Goal: Complete application form

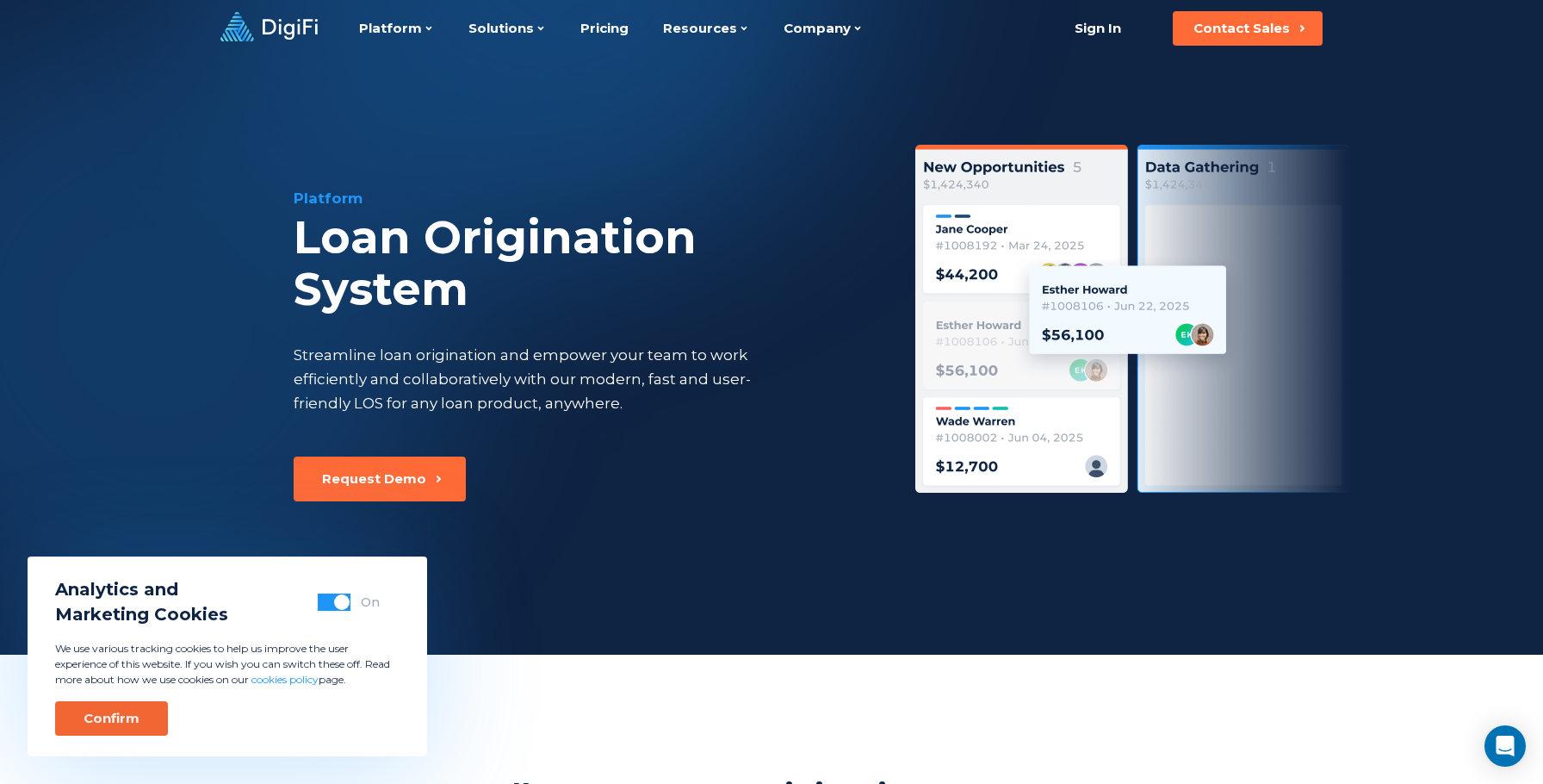
click at [116, 711] on div "Confirm" at bounding box center [112, 718] width 56 height 17
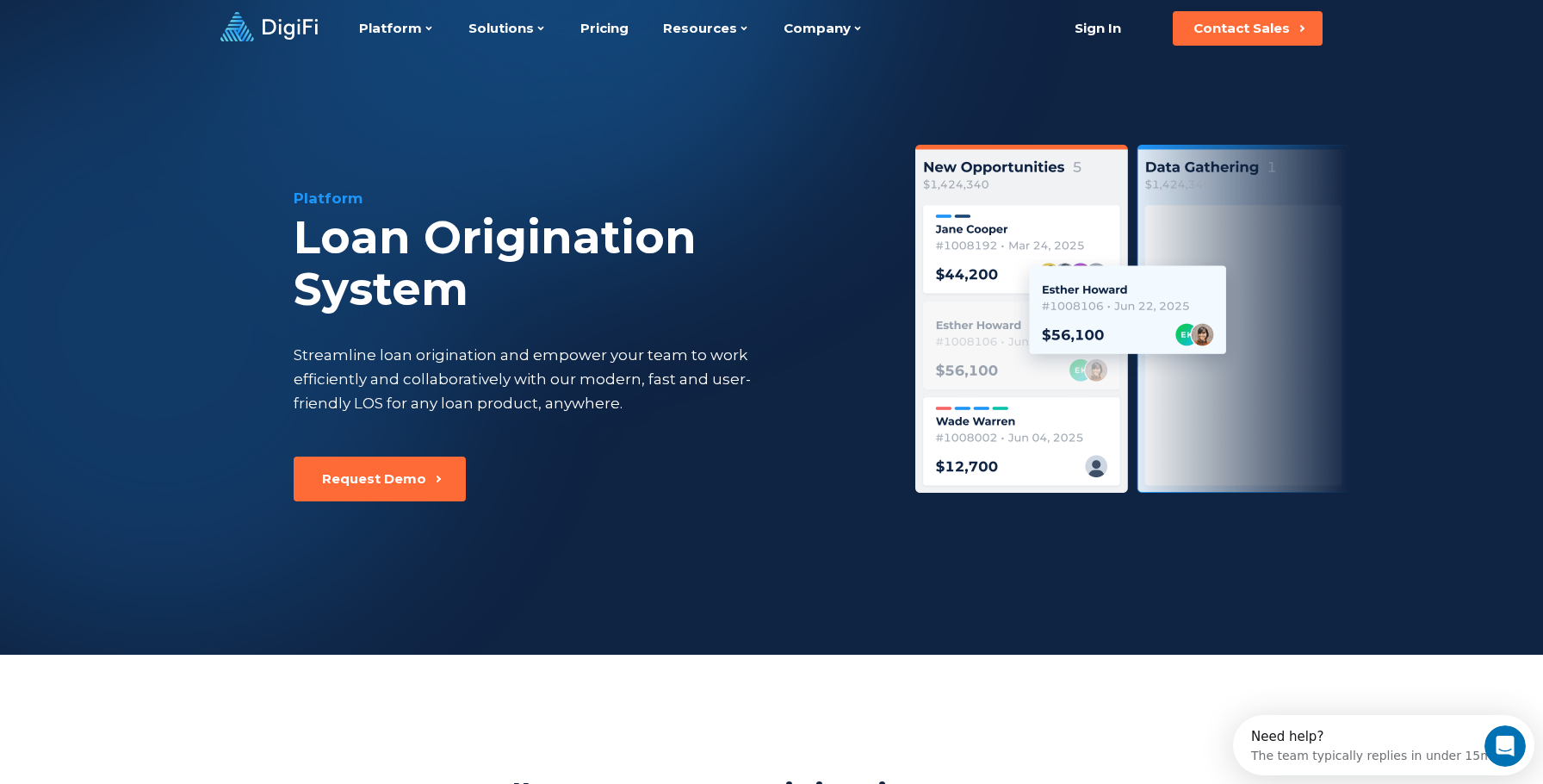
scroll to position [3, 0]
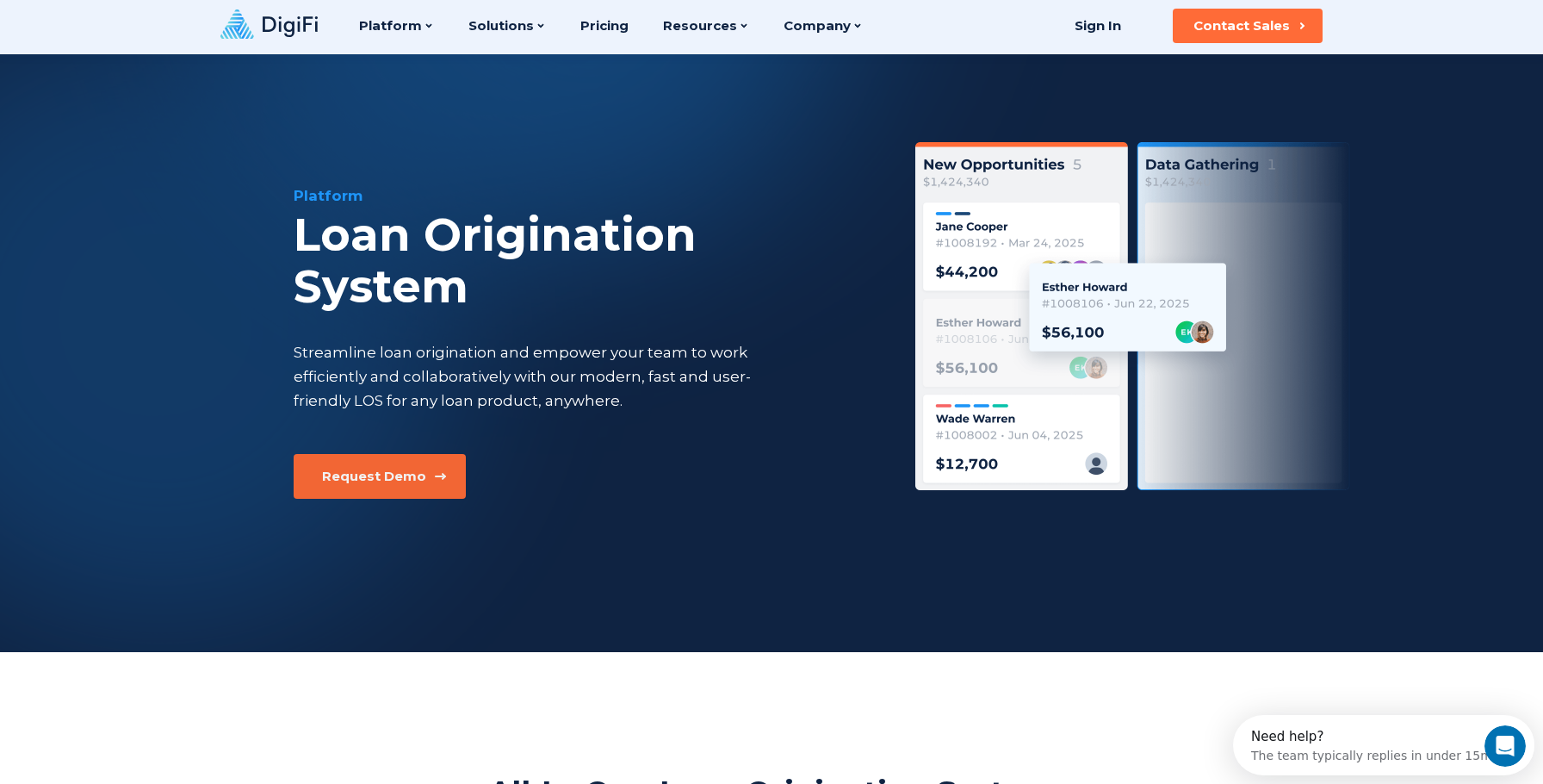
click at [365, 472] on div "Request Demo" at bounding box center [373, 476] width 104 height 17
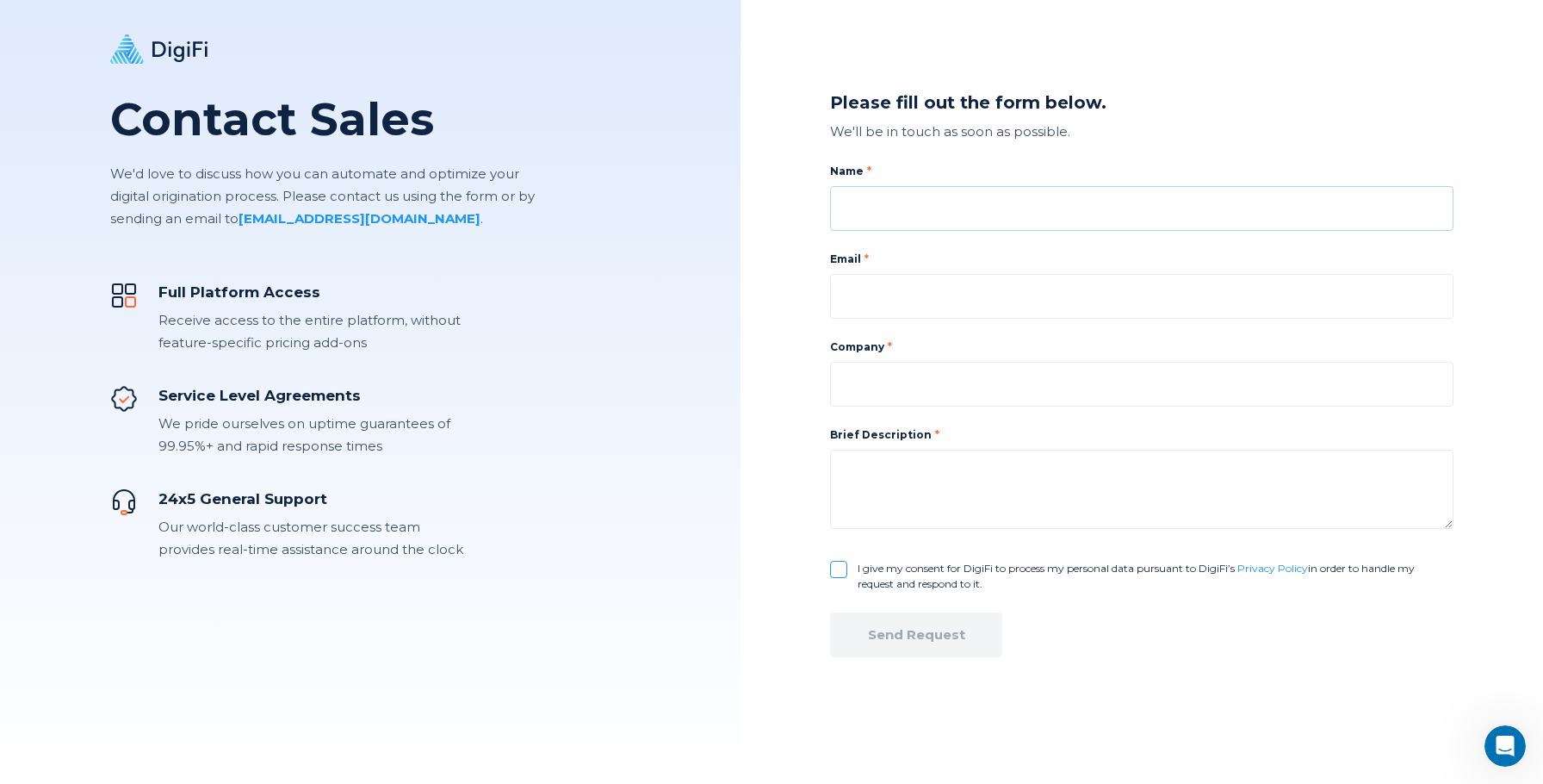
click at [933, 198] on input at bounding box center [1142, 208] width 624 height 45
type input "[PERSON_NAME]"
type input "[EMAIL_ADDRESS][PERSON_NAME][DOMAIN_NAME]"
type input "Tech Wish"
click at [958, 489] on textarea at bounding box center [1142, 490] width 624 height 80
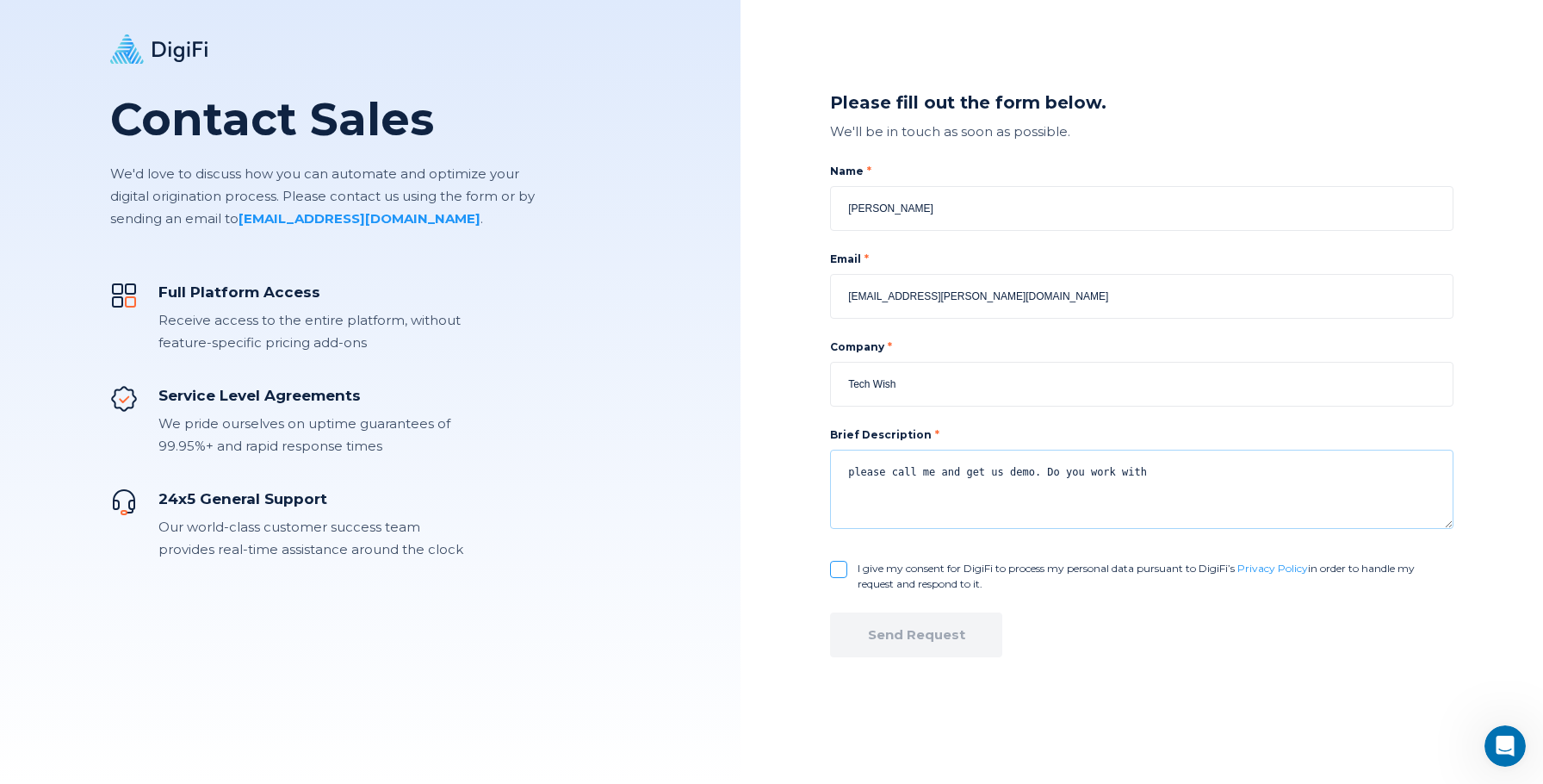
type textarea "please call me and get us demo. Do you work with"
click at [969, 396] on input "Tech Wish" at bounding box center [1142, 384] width 624 height 45
type input "Tech Wish LLC"
click at [1167, 466] on textarea "please call me and get us demo. Do you work with" at bounding box center [1142, 490] width 624 height 80
drag, startPoint x: 1049, startPoint y: 473, endPoint x: 1414, endPoint y: 500, distance: 366.0
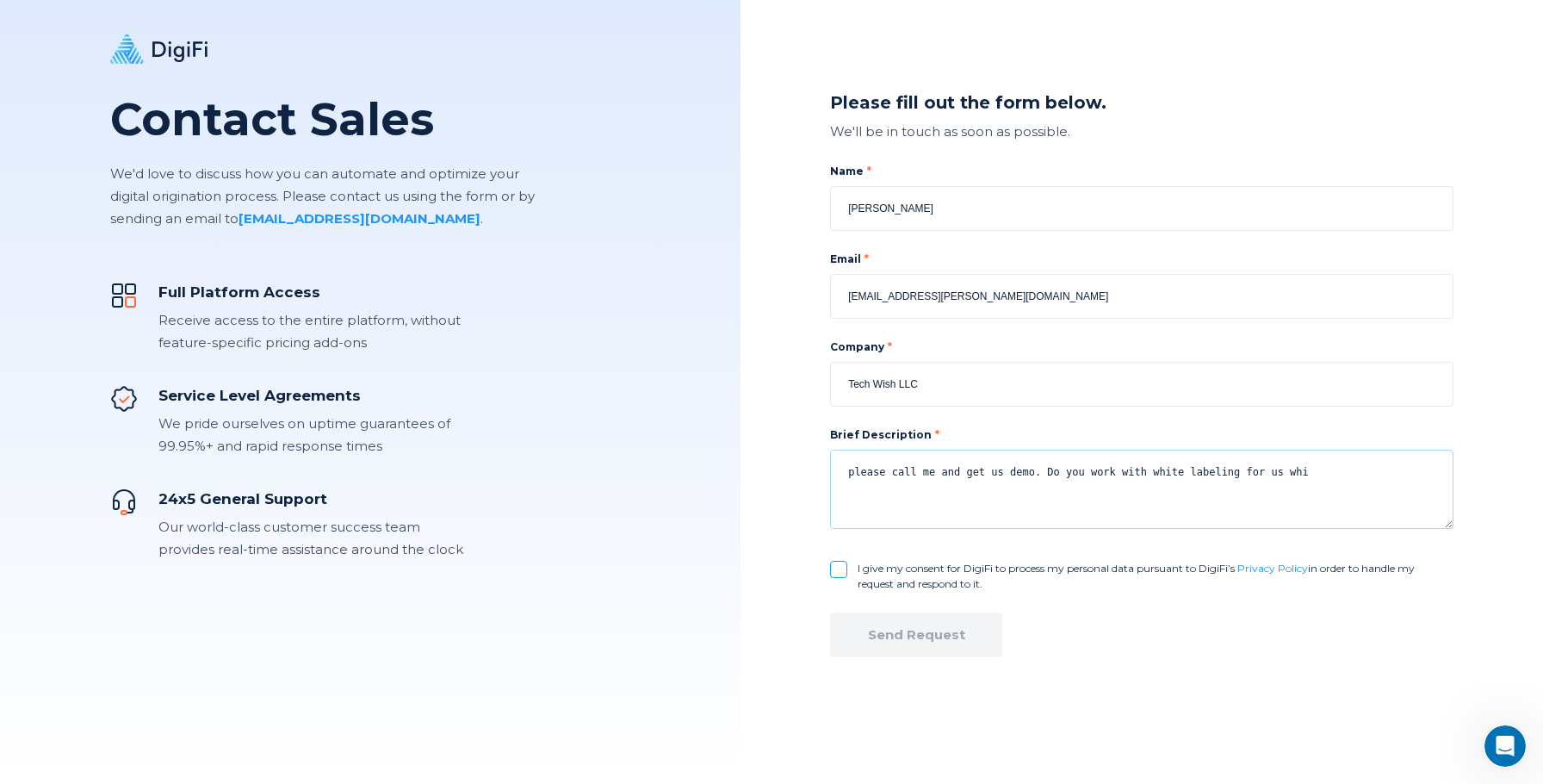
click at [1410, 500] on textarea "please call me and get us demo. Do you work with white labeling for us whi" at bounding box center [1142, 490] width 624 height 80
click at [1077, 475] on textarea "please call me and get us demo. Can we partner with you and do im" at bounding box center [1142, 490] width 624 height 80
click at [1074, 462] on textarea "please call me and get us demo. Can we partner with you and do im" at bounding box center [1142, 490] width 624 height 80
paste textarea "[PERSON_NAME][EMAIL_ADDRESS][PERSON_NAME][DOMAIN_NAME]"
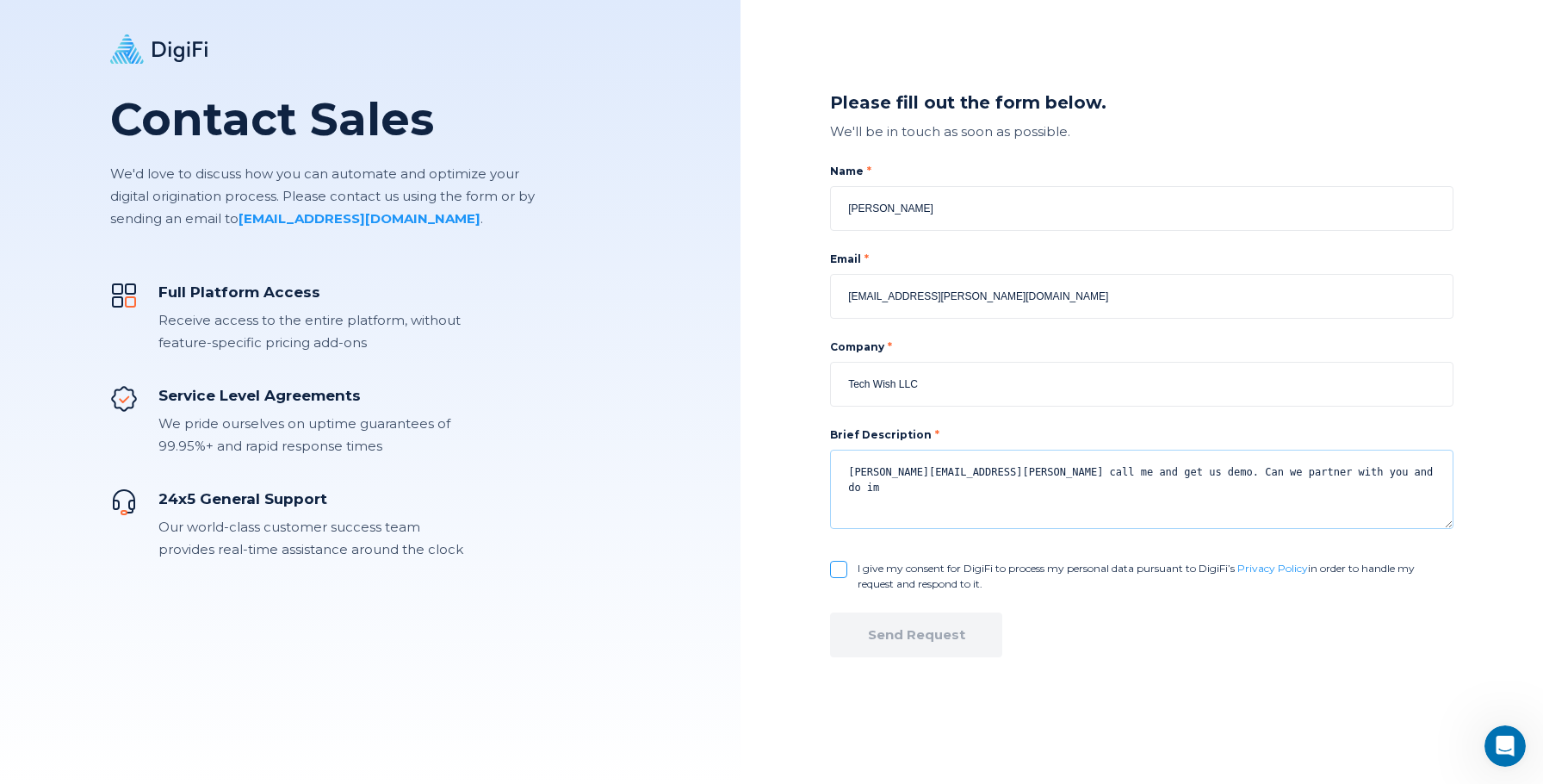
drag, startPoint x: 1028, startPoint y: 469, endPoint x: 832, endPoint y: 472, distance: 196.0
click at [832, 472] on textarea "[PERSON_NAME][EMAIL_ADDRESS][PERSON_NAME] call me and get us demo. Can we partn…" at bounding box center [1142, 490] width 624 height 80
click at [1234, 480] on textarea "all me and get us demo. Can we partner with you and do im" at bounding box center [1142, 490] width 624 height 80
drag, startPoint x: 1235, startPoint y: 480, endPoint x: 822, endPoint y: 481, distance: 413.0
click at [815, 480] on div "Please fill out the form below. We'll be in touch as soon as possible. Name [PE…" at bounding box center [1142, 392] width 803 height 784
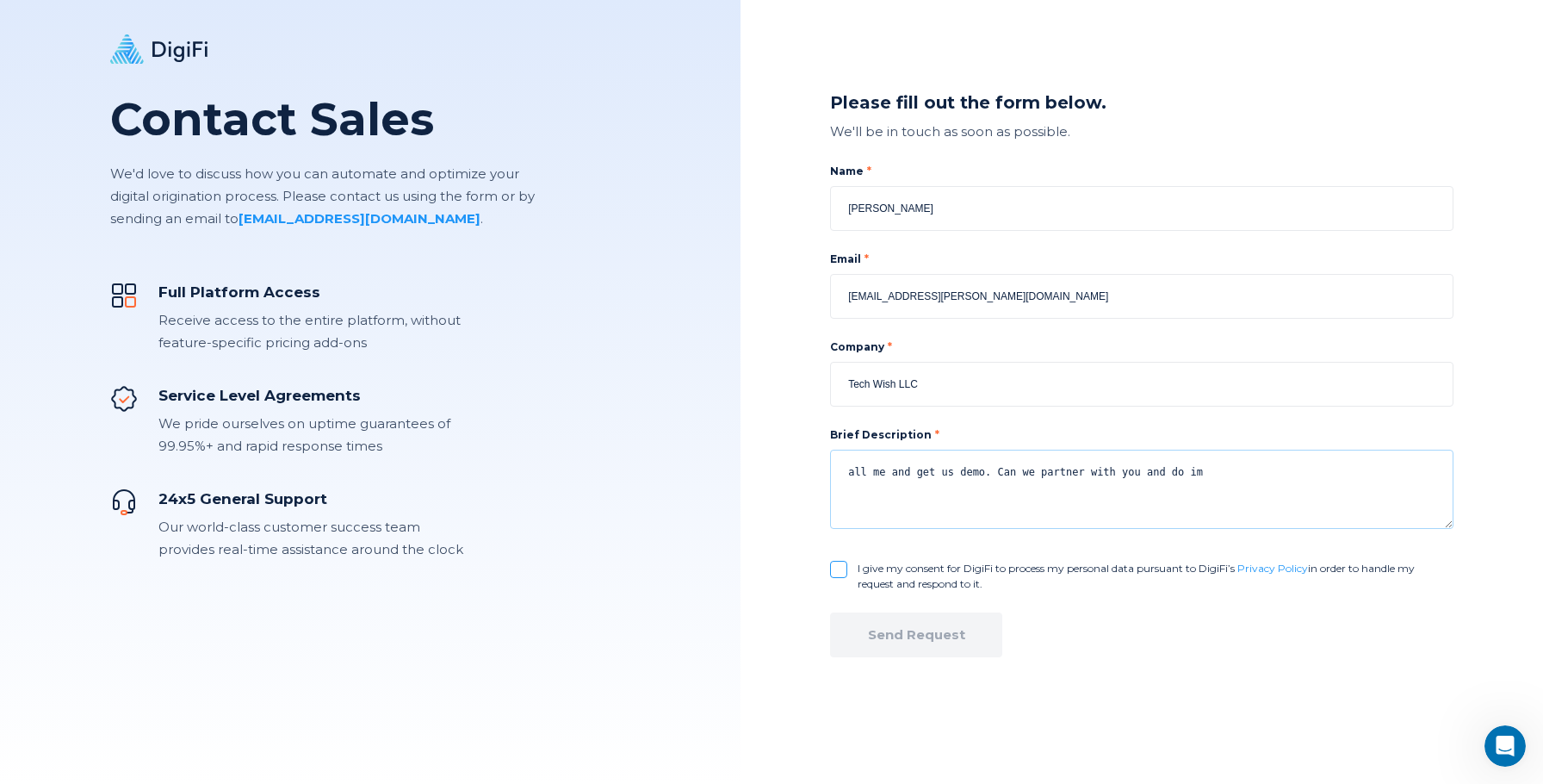
click at [844, 472] on textarea "all me and get us demo. Can we partner with you and do im" at bounding box center [1142, 490] width 624 height 80
type textarea "can we get partnership info for loan origination system and also we need demo s…"
click at [840, 566] on input "I give my consent for DigiFi to process my personal data pursuant to DigiFi’s P…" at bounding box center [839, 569] width 17 height 17
checkbox input "true"
click at [914, 637] on div "Send Request" at bounding box center [916, 634] width 97 height 17
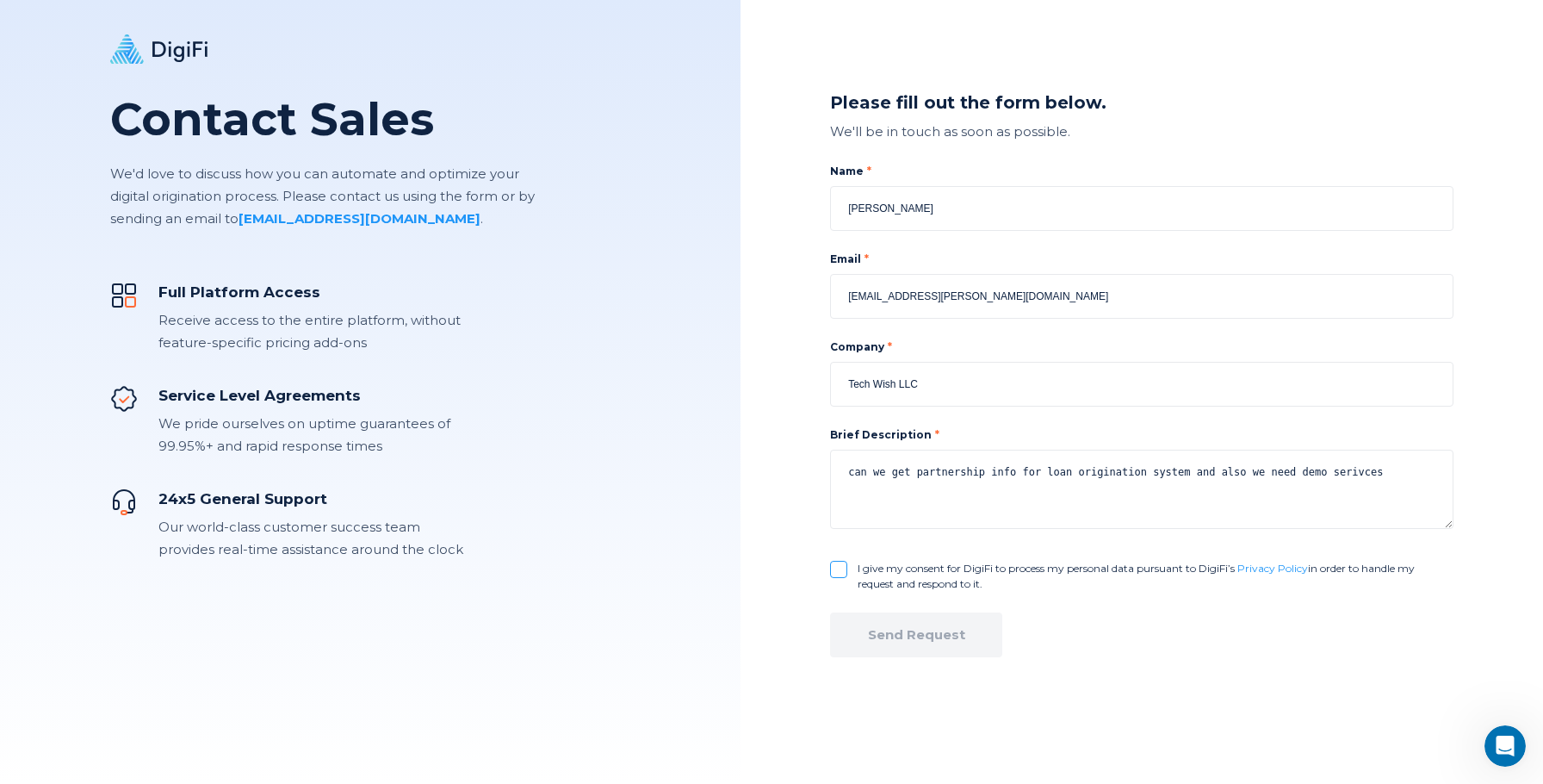
checkbox input "false"
